Goal: Find specific page/section: Find specific page/section

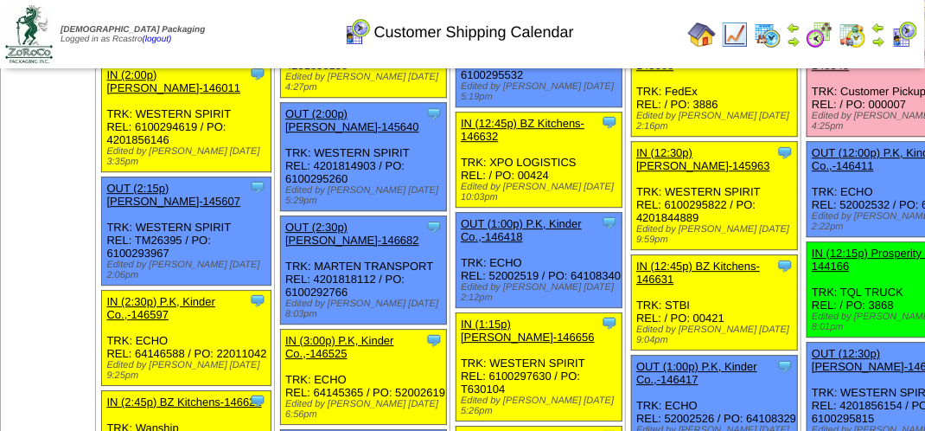
scroll to position [1729, 0]
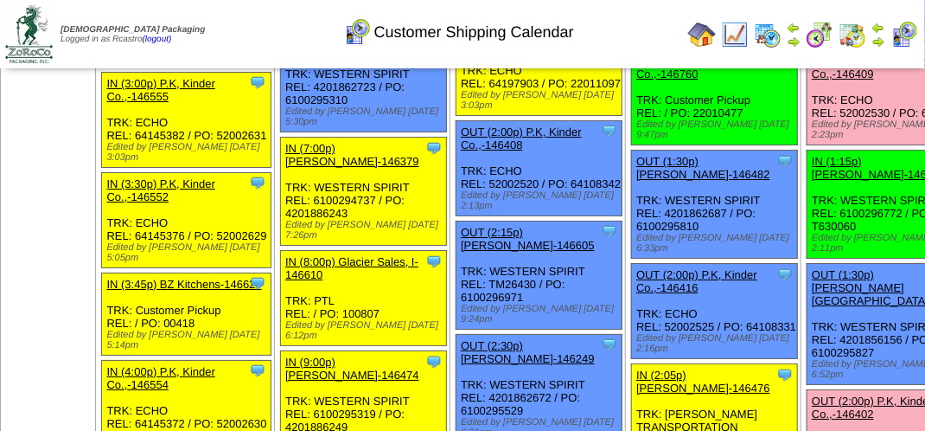
scroll to position [2162, 0]
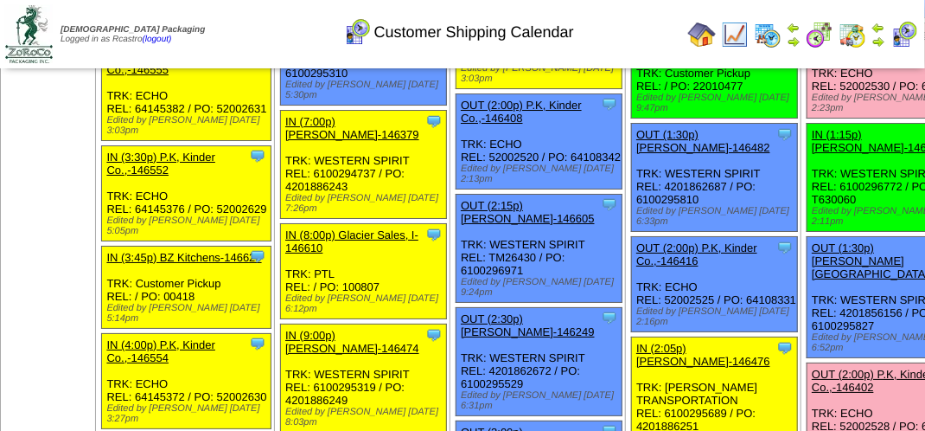
click at [905, 36] on img at bounding box center [905, 35] width 28 height 28
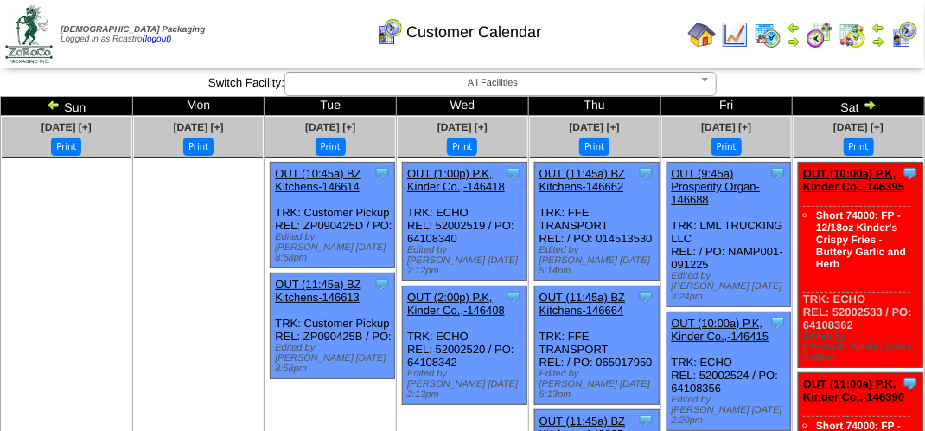
click at [633, 33] on div "Customer Calendar" at bounding box center [459, 27] width 528 height 48
click at [635, 33] on div "Customer Calendar" at bounding box center [459, 27] width 528 height 48
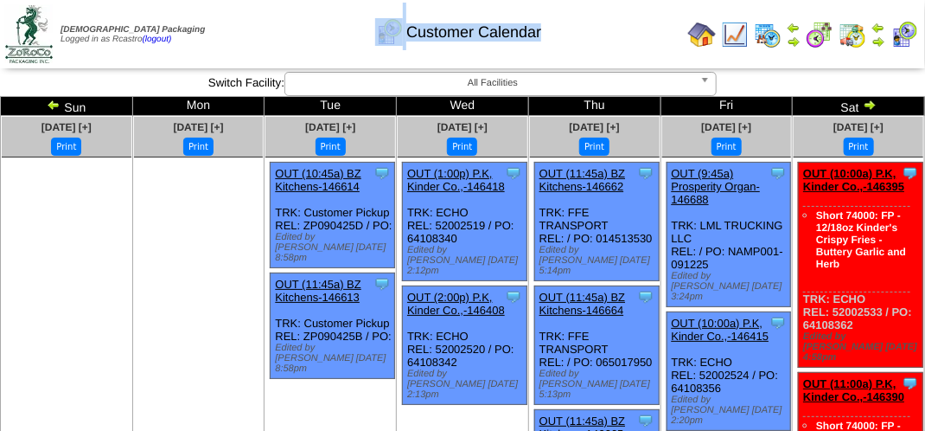
click at [635, 33] on div "Customer Calendar" at bounding box center [459, 27] width 528 height 48
drag, startPoint x: 315, startPoint y: 36, endPoint x: 324, endPoint y: 33, distance: 10.1
click at [313, 35] on div "Customer Calendar" at bounding box center [459, 27] width 528 height 48
click at [529, 47] on div "Customer Calendar" at bounding box center [459, 27] width 528 height 48
